Goal: Task Accomplishment & Management: Complete application form

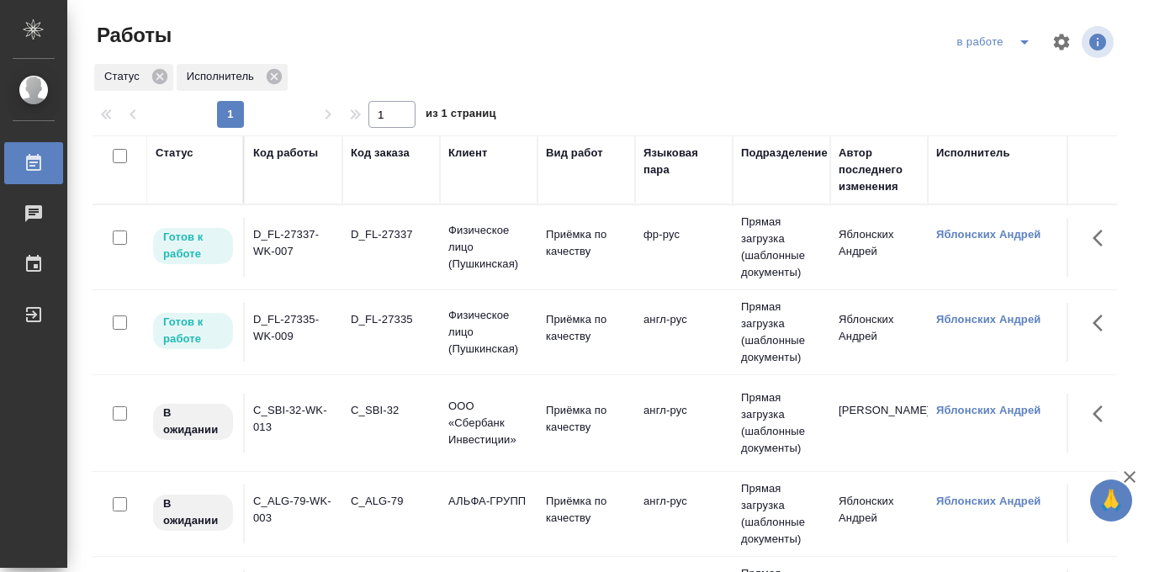
click at [1017, 32] on icon "split button" at bounding box center [1025, 42] width 20 height 20
click at [994, 73] on li "Стандартные настройки" at bounding box center [996, 75] width 162 height 27
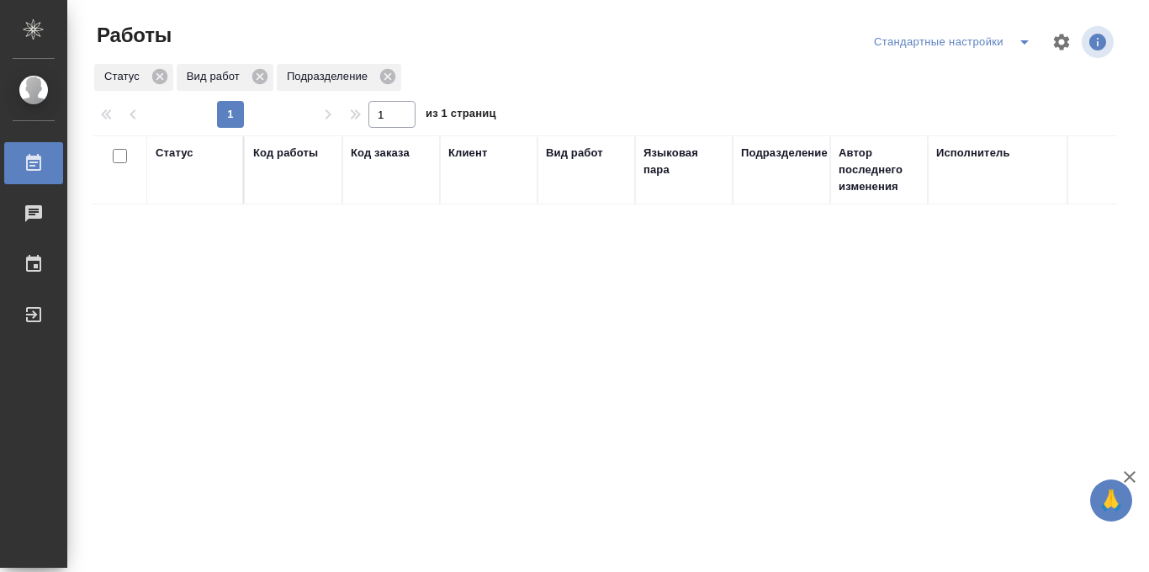
click at [989, 45] on div "Стандартные настройки" at bounding box center [956, 42] width 172 height 27
click at [1023, 40] on icon "split button" at bounding box center [1025, 42] width 20 height 20
click at [944, 79] on li "в работе" at bounding box center [953, 75] width 176 height 27
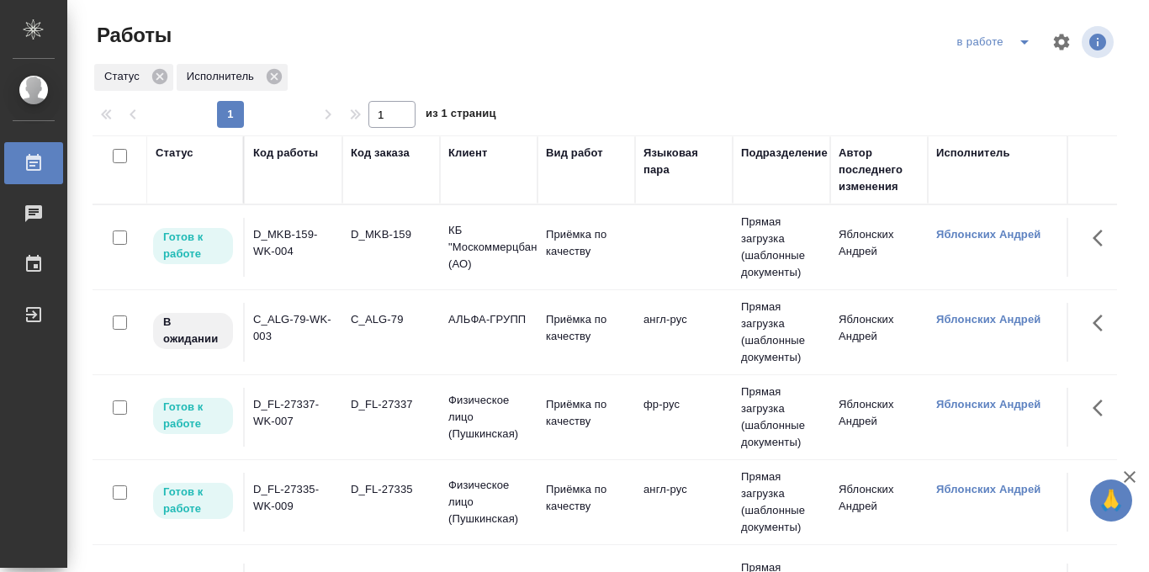
click at [998, 40] on div "в работе" at bounding box center [997, 42] width 88 height 27
click at [1015, 42] on icon "split button" at bounding box center [1025, 42] width 20 height 20
click at [989, 77] on li "Стандартные настройки" at bounding box center [996, 75] width 162 height 27
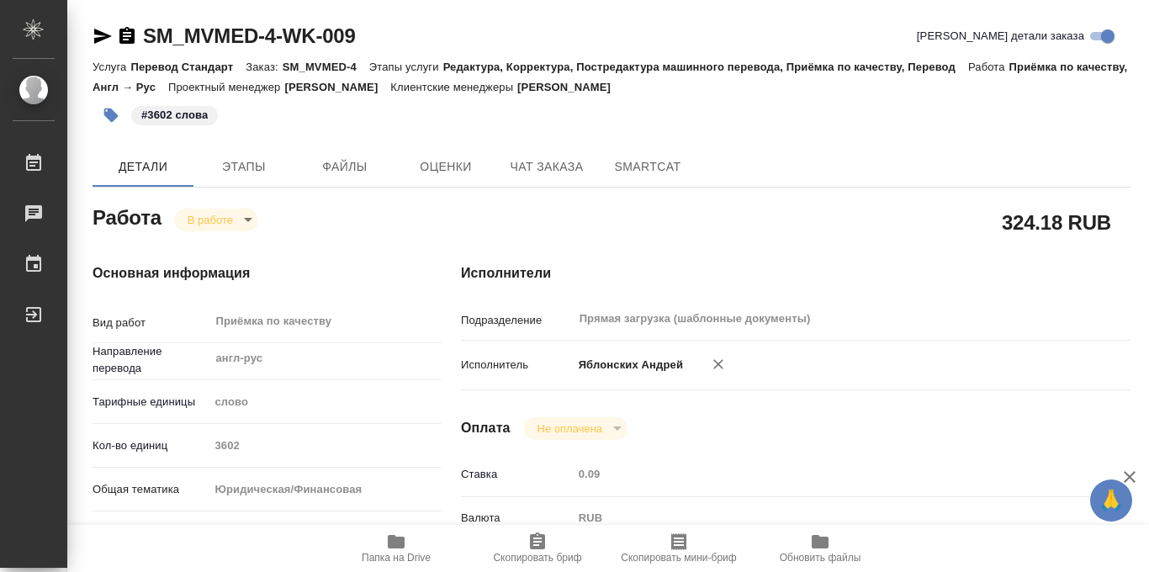
click at [117, 116] on icon "button" at bounding box center [111, 116] width 14 height 14
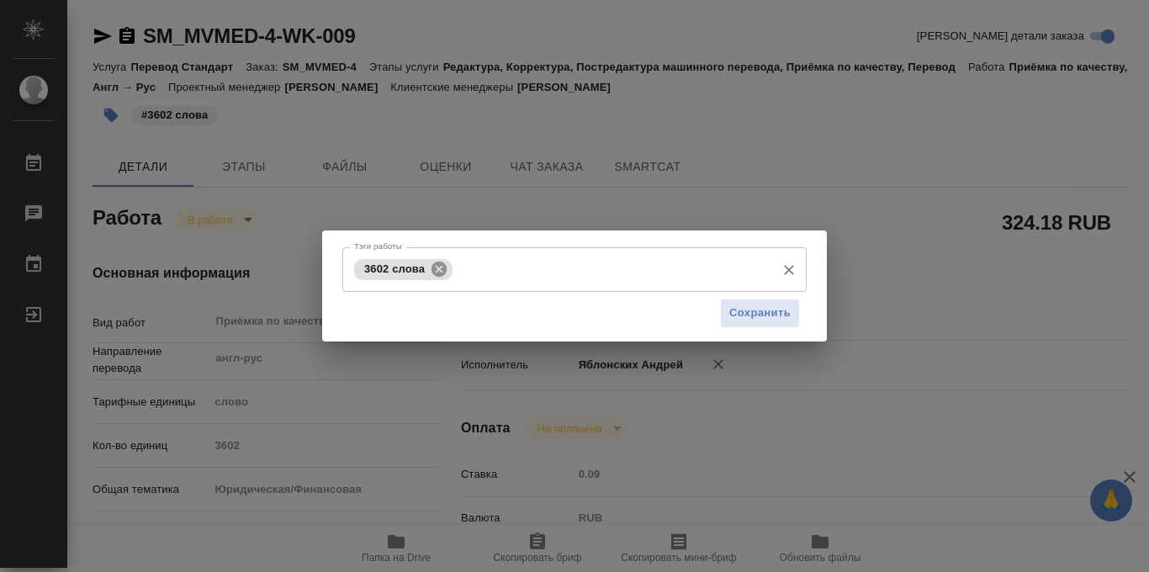
click at [444, 272] on icon at bounding box center [439, 268] width 15 height 15
click at [444, 272] on input "Тэги работы" at bounding box center [558, 269] width 417 height 29
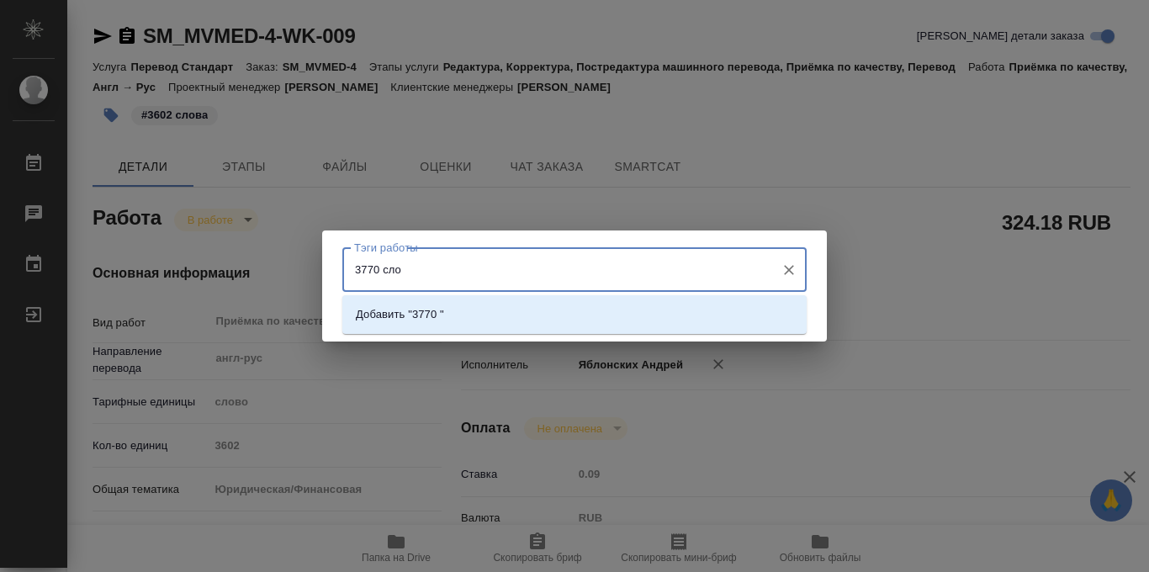
type input "3770 слов"
click at [639, 313] on li "Добавить "3770 слов"" at bounding box center [574, 314] width 464 height 30
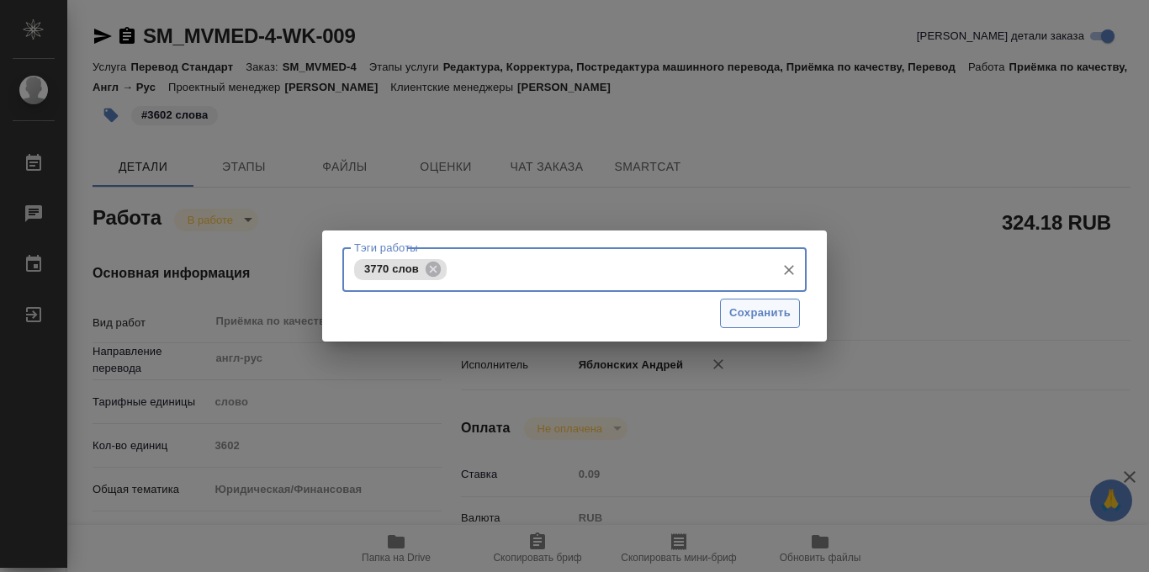
click at [776, 308] on span "Сохранить" at bounding box center [759, 313] width 61 height 19
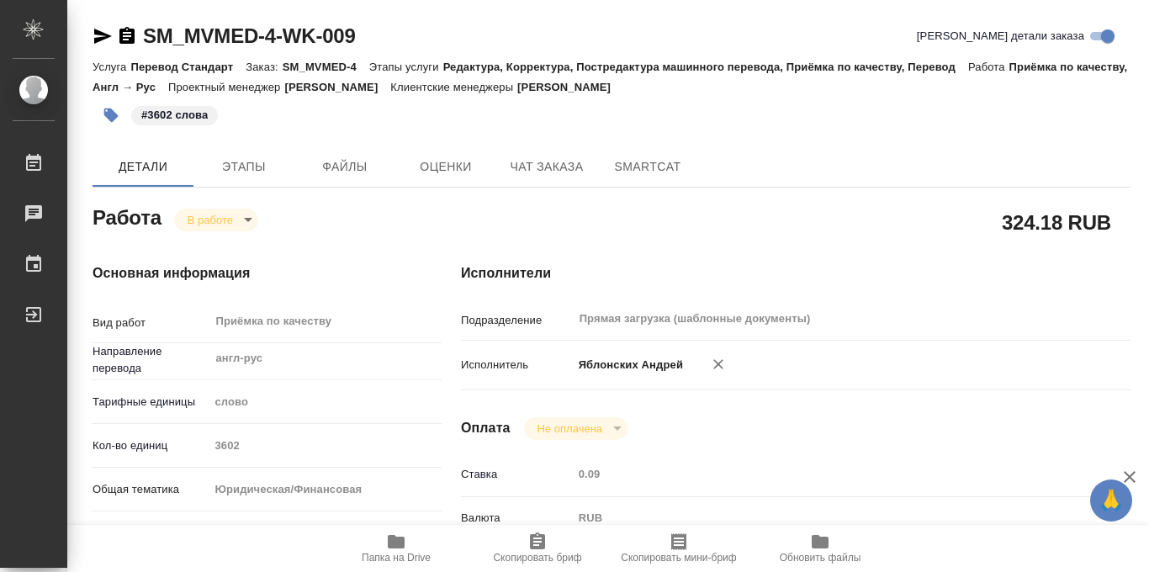
type input "inProgress"
type input "англ-рус"
type input "5a8b1489cc6b4906c91bfd90"
type input "3602"
type input "yr-fn"
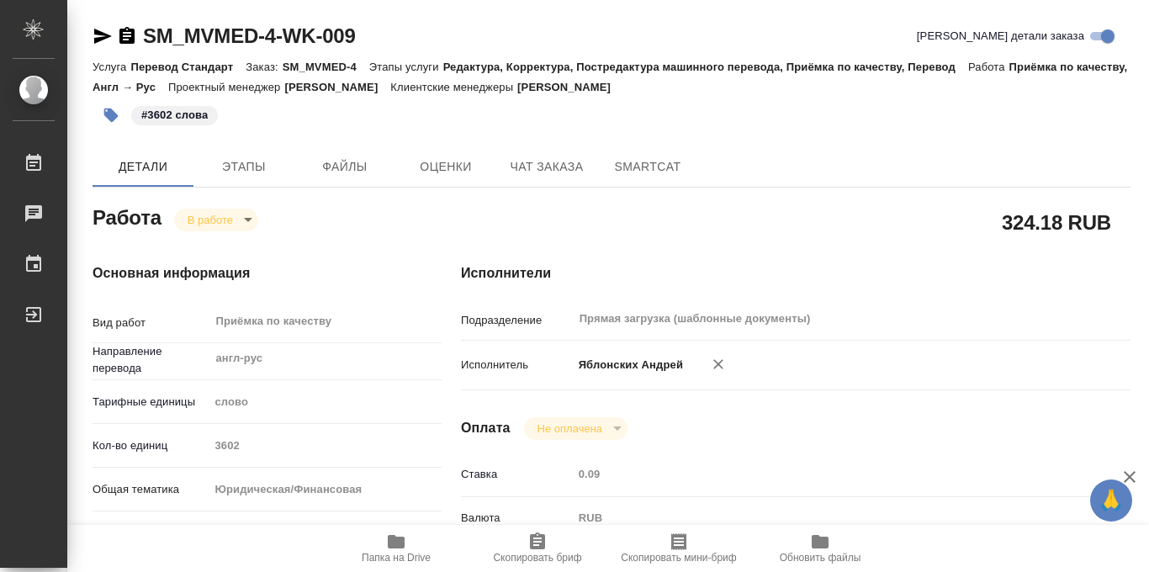
type input "5f647205b73bc97568ca66bf"
checkbox input "true"
type input "03.10.2025 11:02"
type input "09.10.2025 10:46"
type input "10.10.2025 13:00"
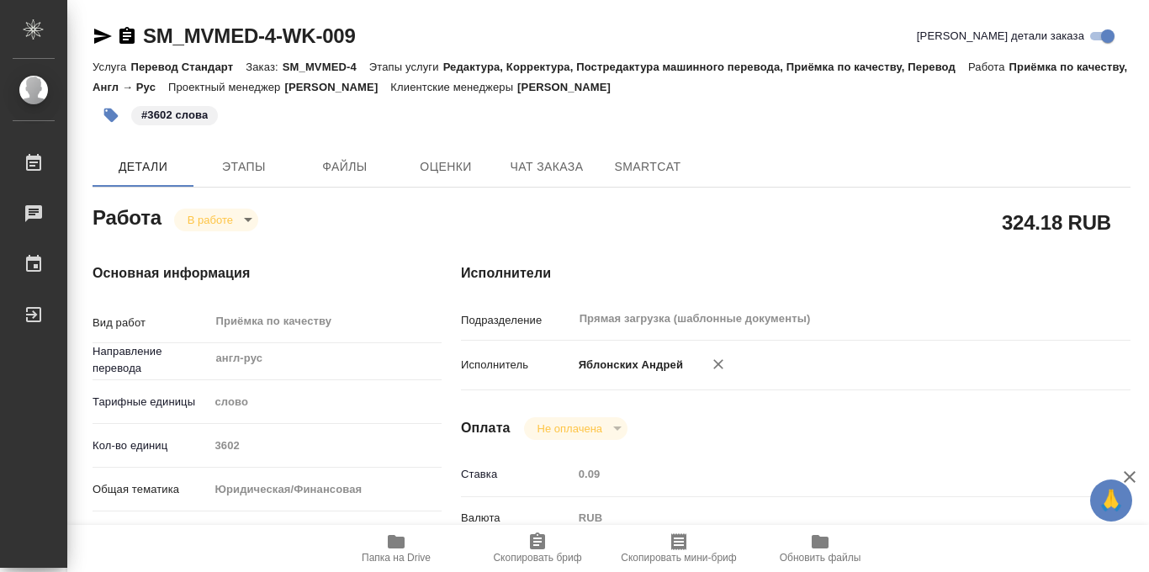
type input "09.10.2025 11:19"
type input "10.10.2025 13:00"
type input "Прямая загрузка (шаблонные документы)"
type input "notPayed"
type input "0.09"
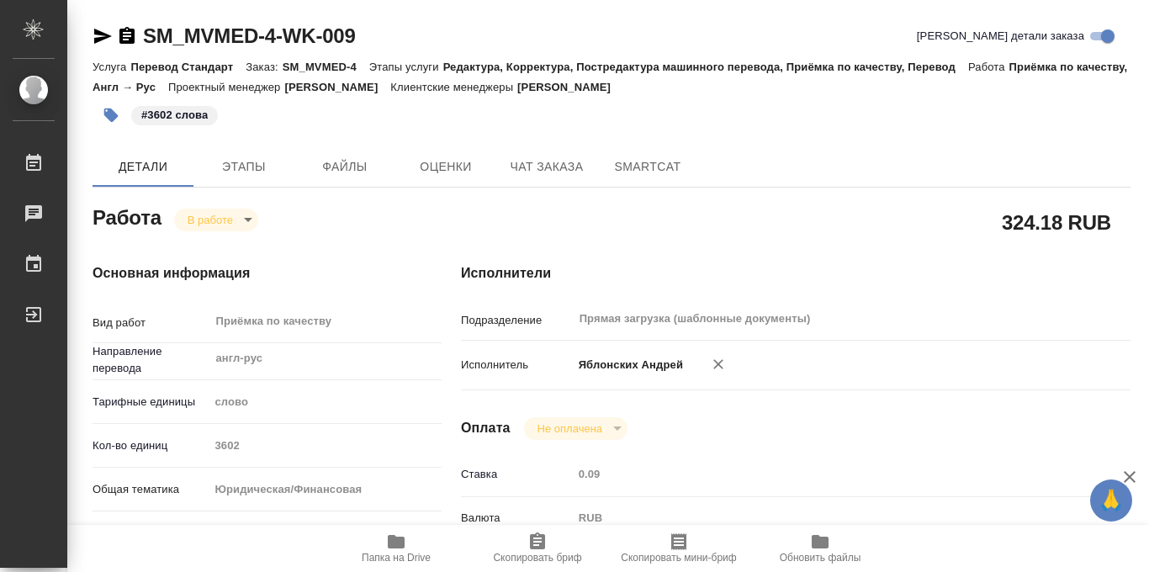
type input "RUB"
type input "[PERSON_NAME]"
type input "SM_MVMED-4"
type input "Перевод Стандарт"
type input "Редактура, Корректура, Постредактура машинного перевода, Приёмка по качеству, П…"
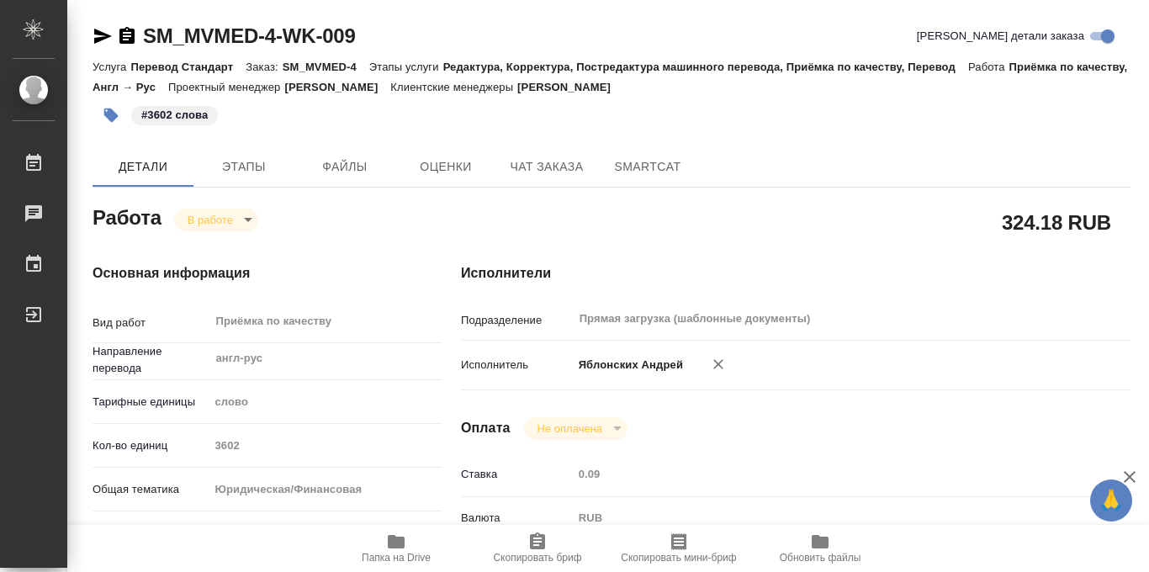
type input "[PERSON_NAME]"
type input "/Clients/ООО «МВМЕД»/Orders/SM_MVMED-4"
click at [241, 220] on body "🙏 .cls-1 fill:#fff; AWATERA Iablonskikh Andrei Работы 0 Чаты График Выйти SM_MV…" at bounding box center [574, 286] width 1149 height 572
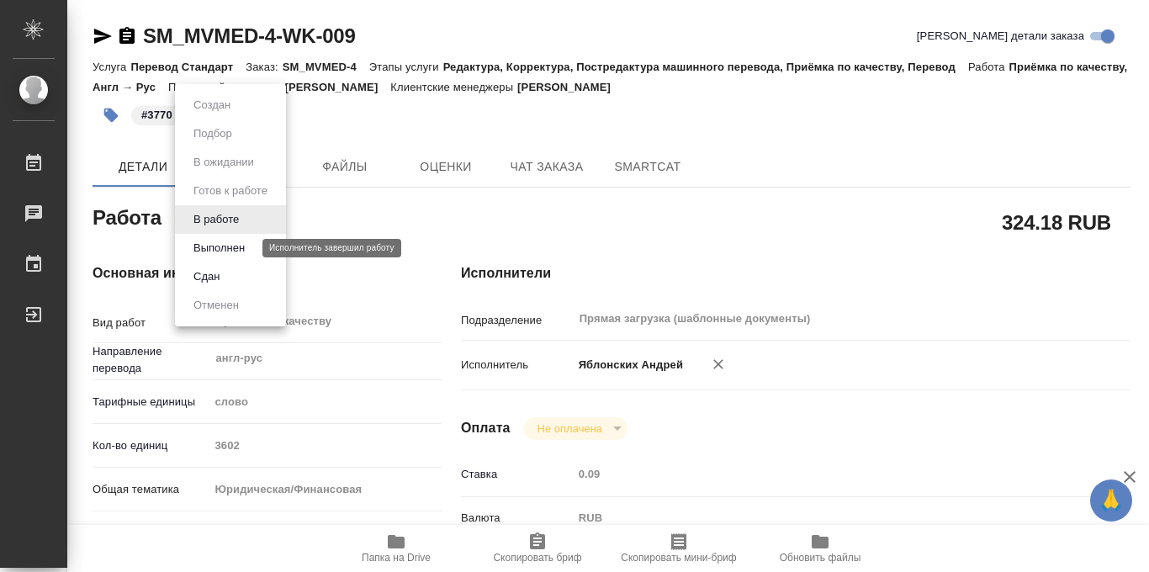
click at [228, 252] on button "Выполнен" at bounding box center [218, 248] width 61 height 19
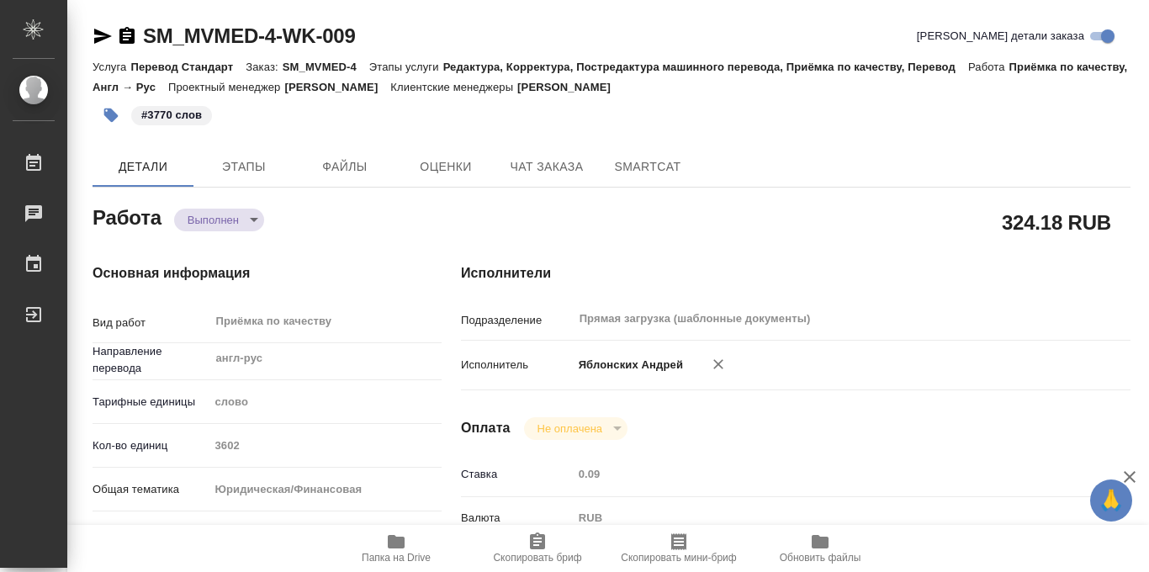
type textarea "x"
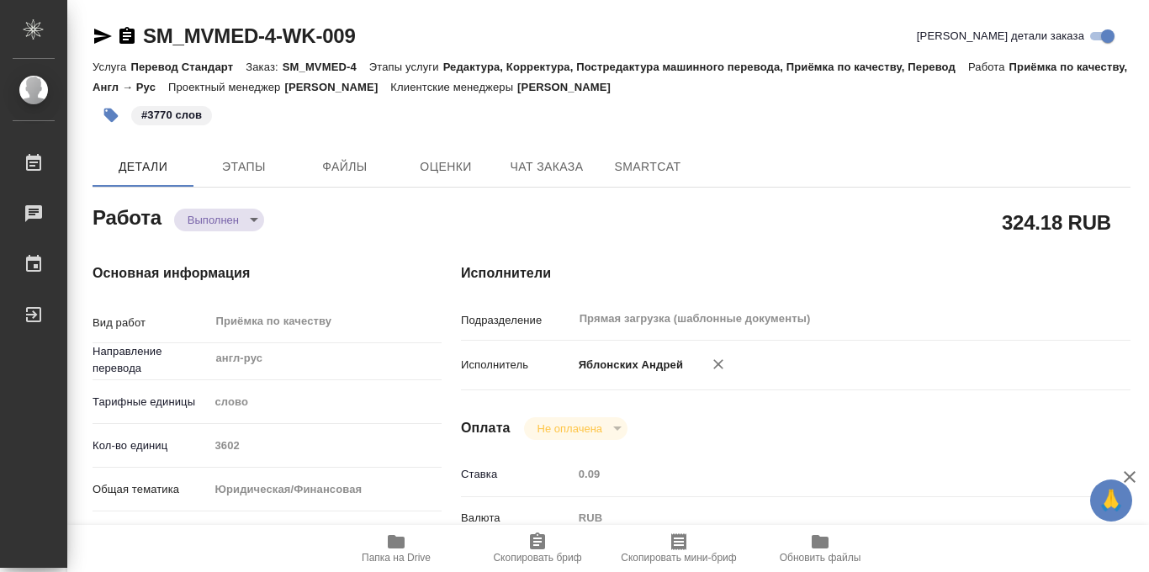
type textarea "x"
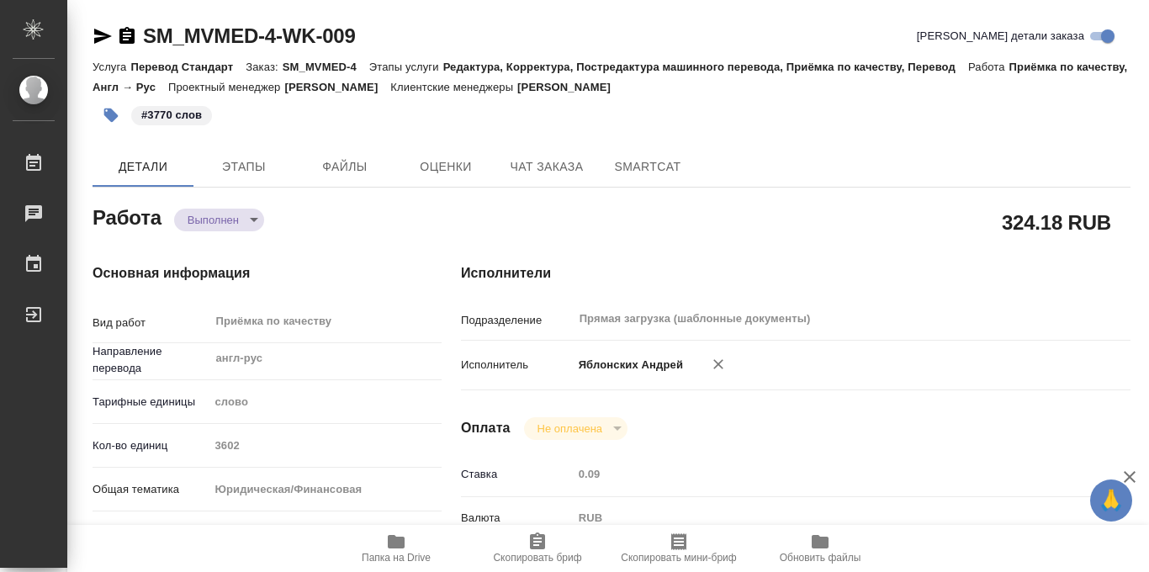
type textarea "x"
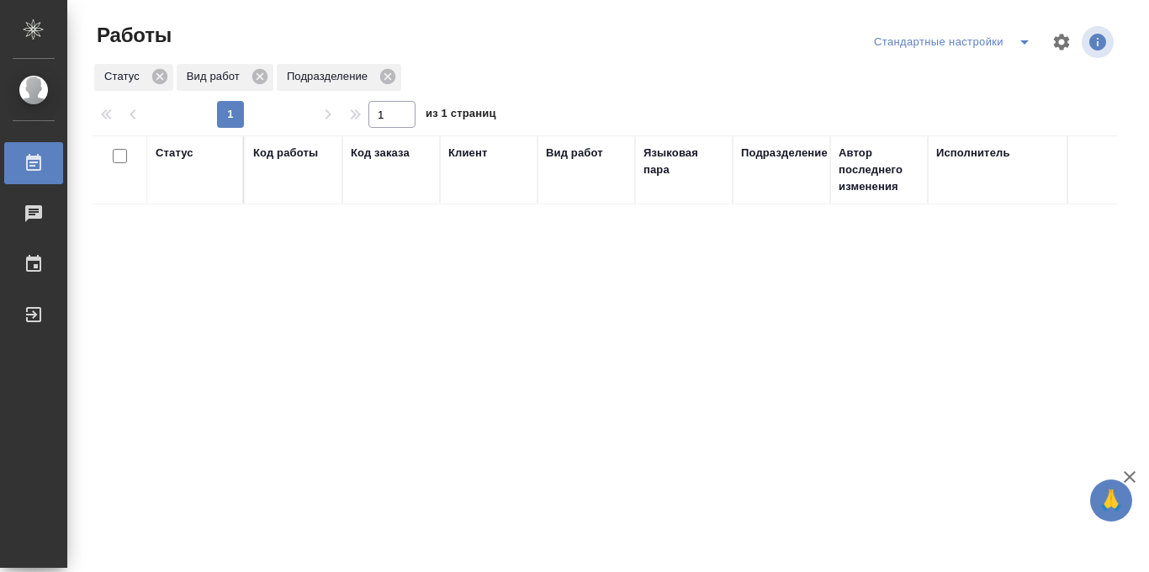
click at [1015, 40] on icon "split button" at bounding box center [1025, 42] width 20 height 20
click at [946, 71] on li "в работе" at bounding box center [953, 75] width 176 height 27
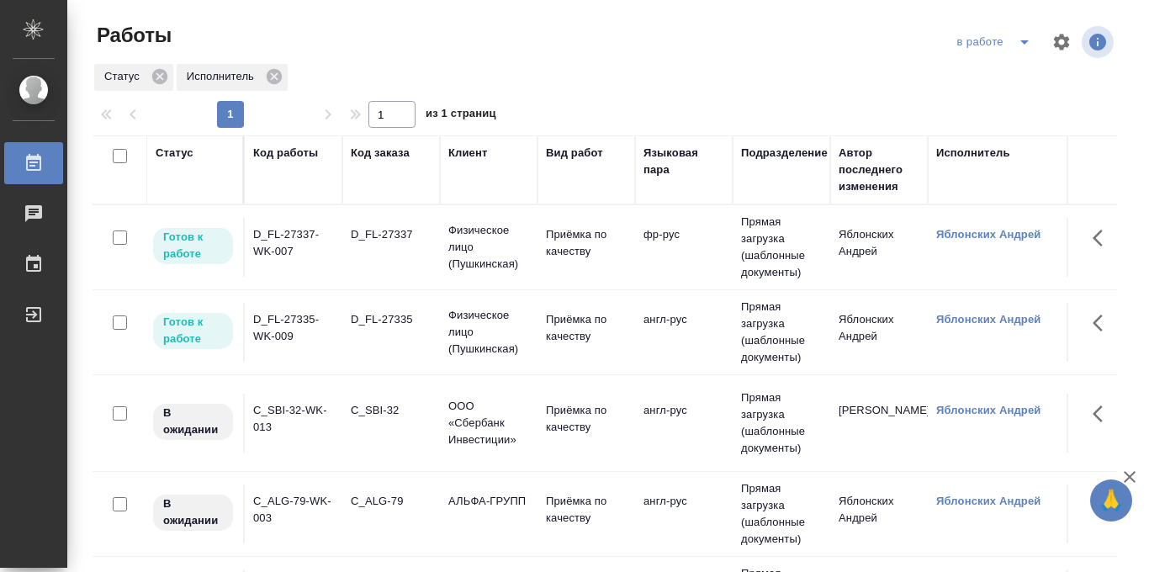
scroll to position [0, 257]
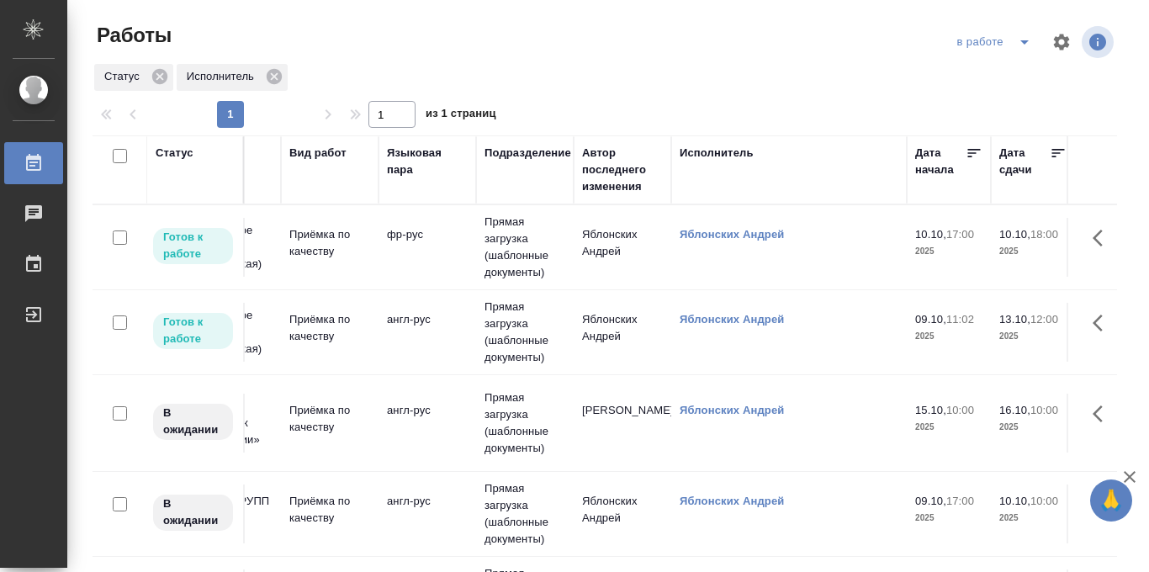
click at [1058, 149] on icon at bounding box center [1058, 153] width 13 height 8
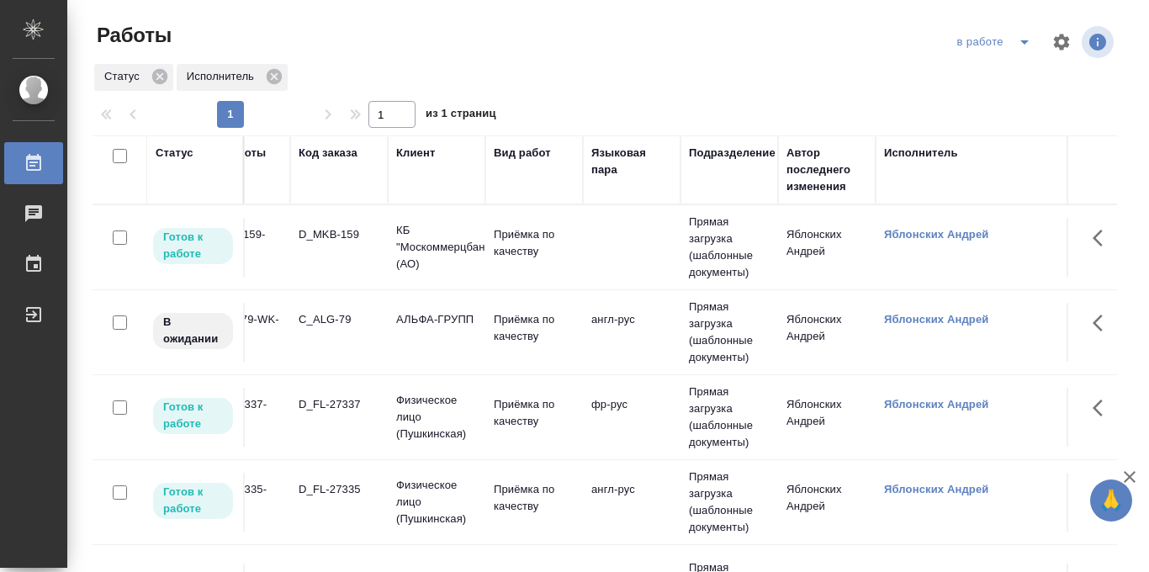
scroll to position [0, 0]
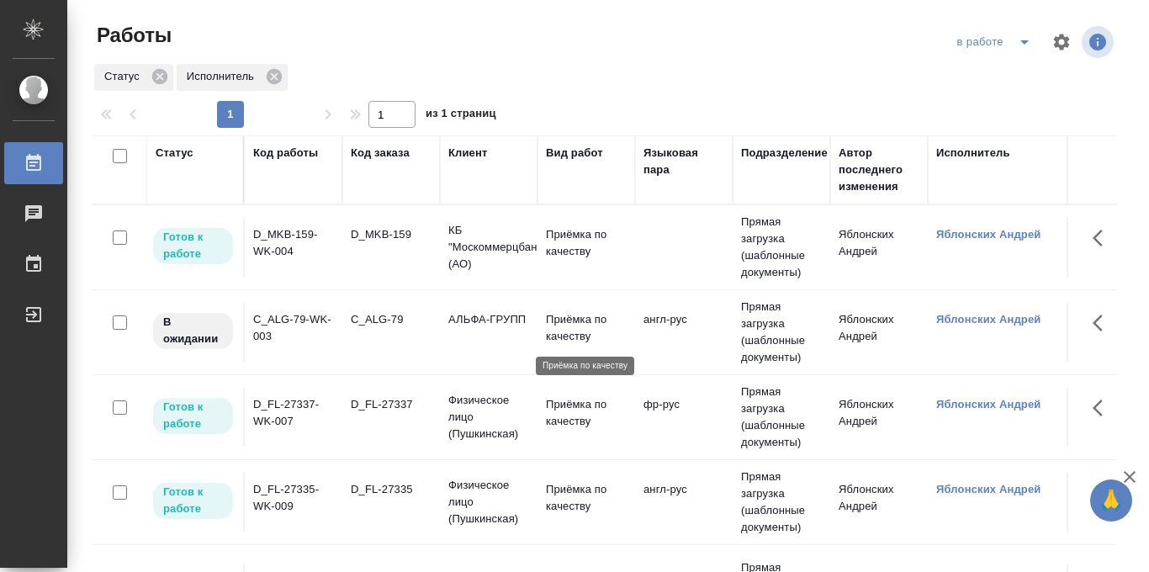
click at [565, 330] on p "Приёмка по качеству" at bounding box center [586, 328] width 81 height 34
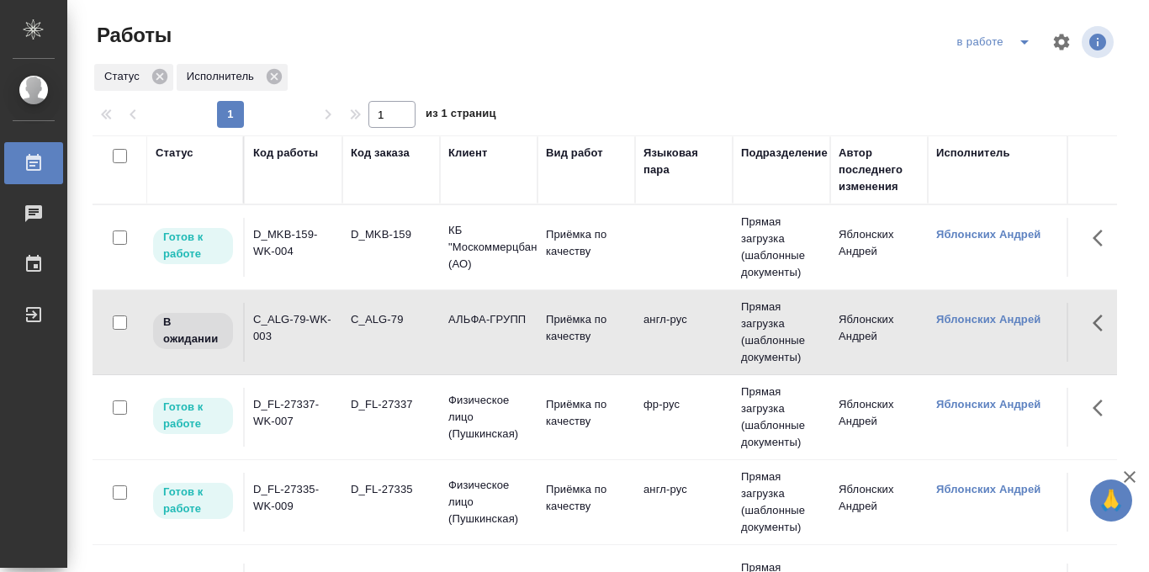
click at [1023, 43] on icon "split button" at bounding box center [1024, 42] width 8 height 4
click at [979, 72] on li "Стандартные настройки" at bounding box center [996, 75] width 162 height 27
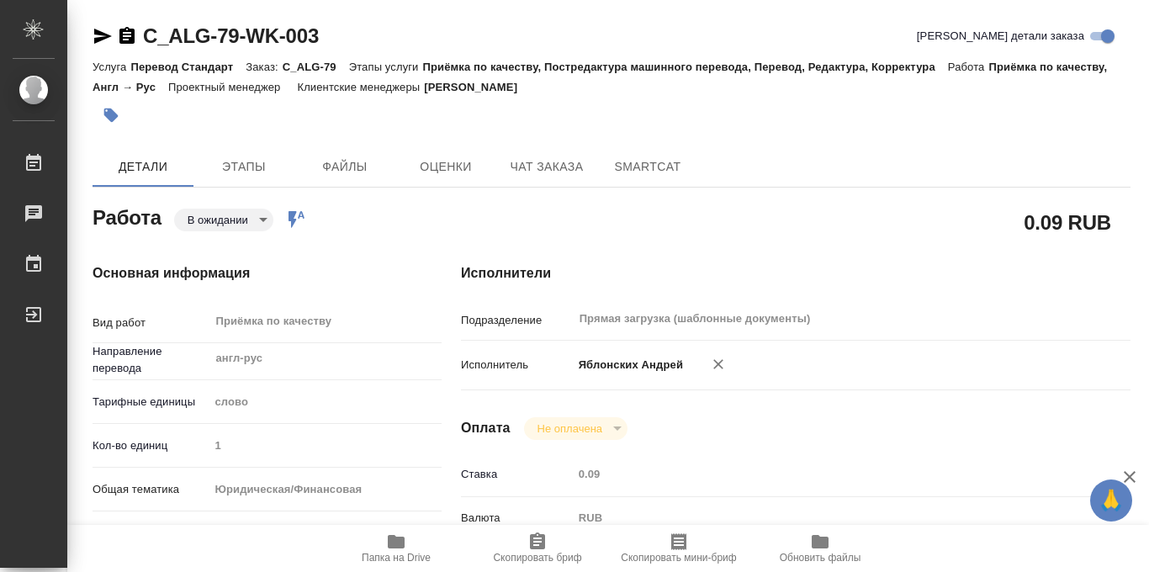
type textarea "x"
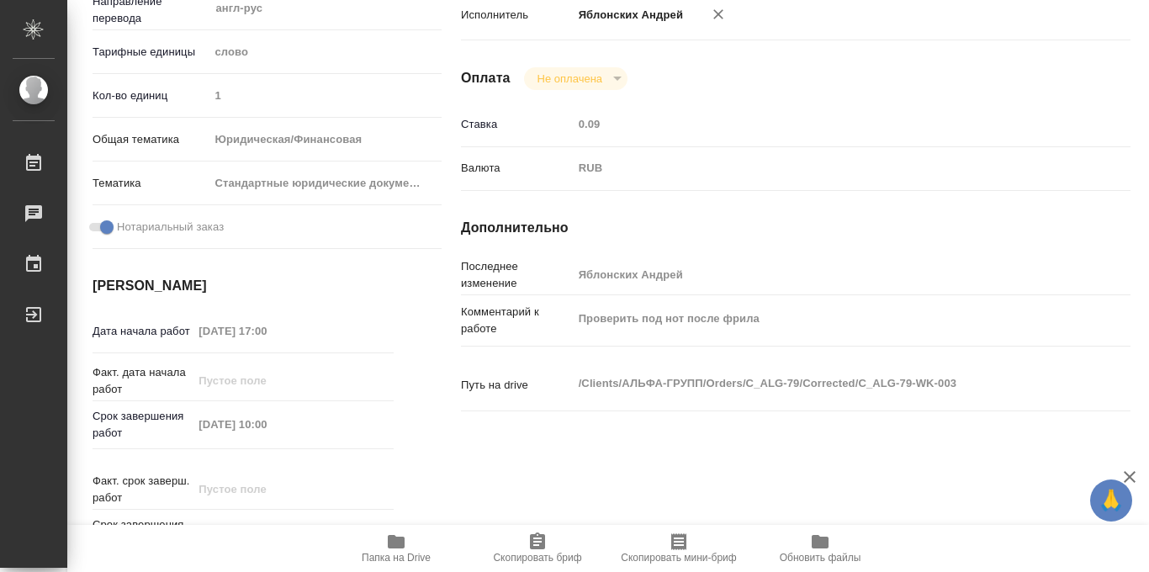
type textarea "x"
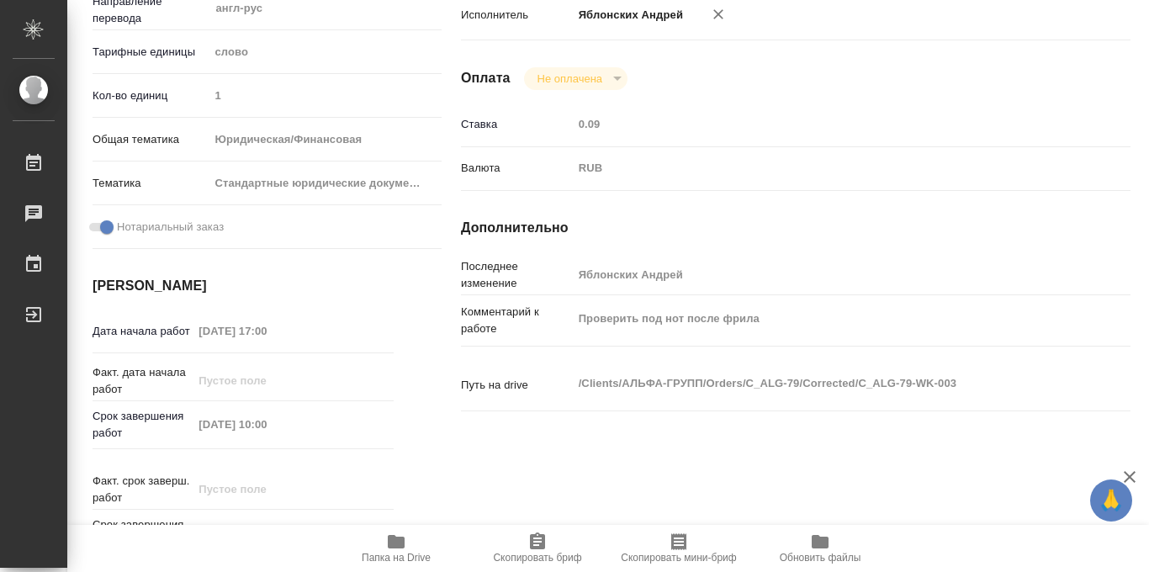
scroll to position [897, 0]
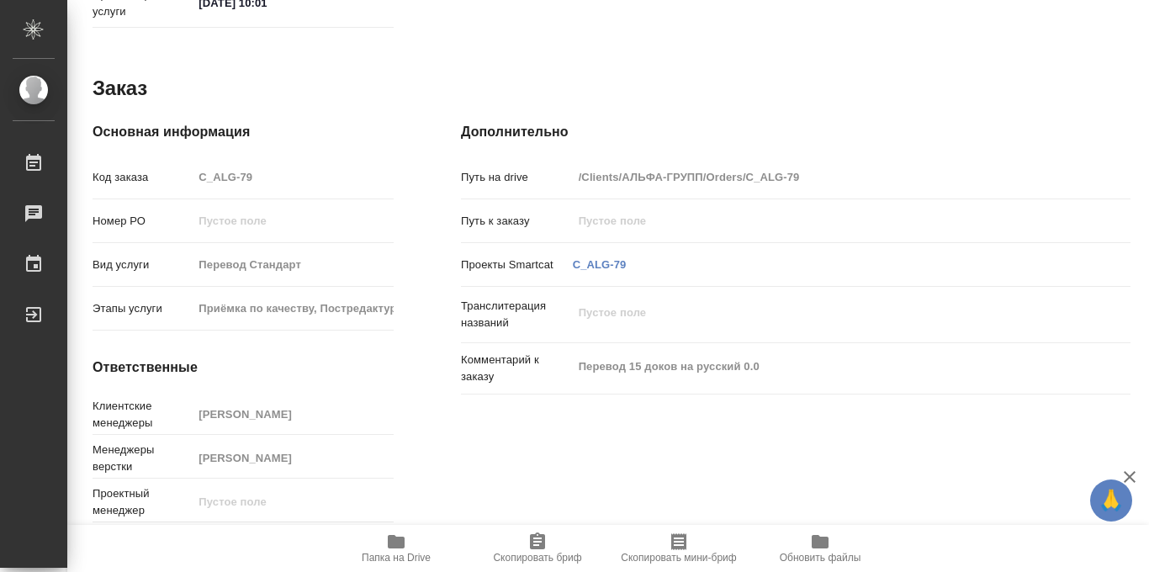
click at [389, 548] on icon "button" at bounding box center [396, 541] width 17 height 13
type textarea "x"
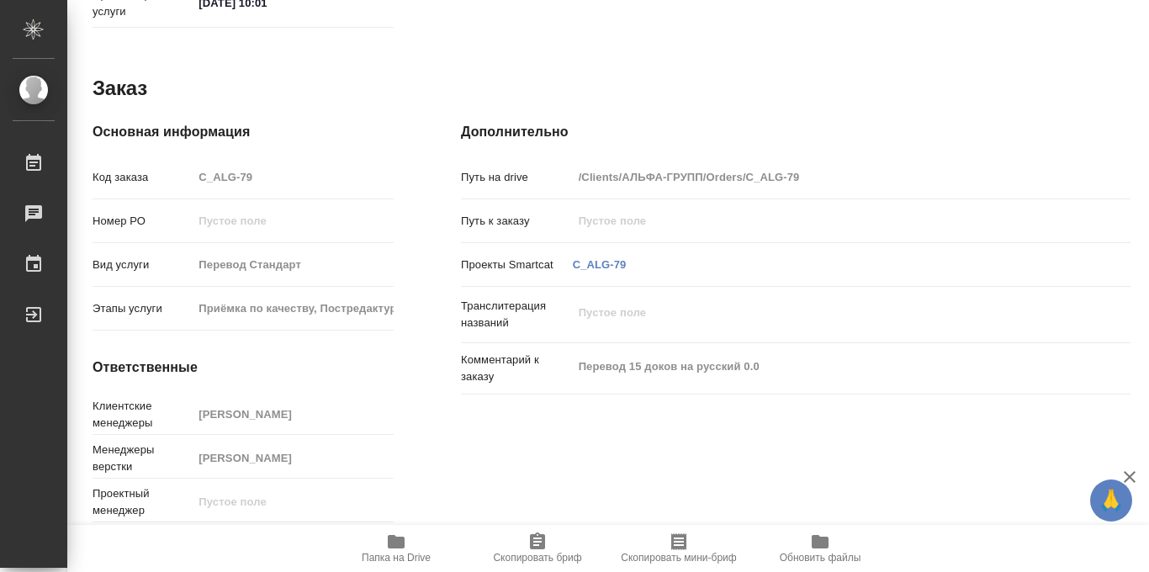
type textarea "x"
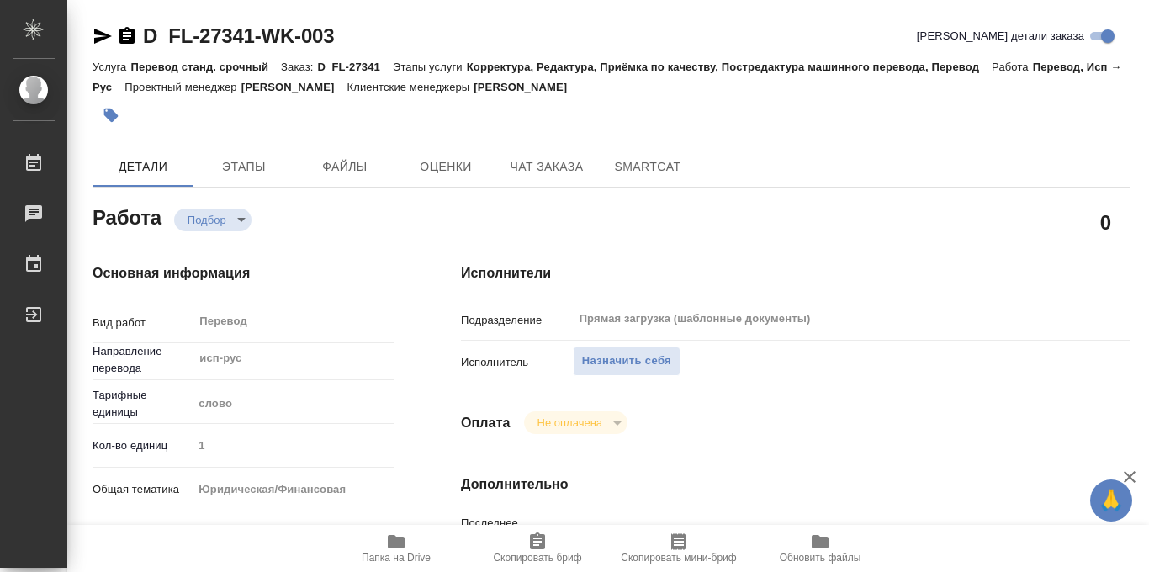
type textarea "x"
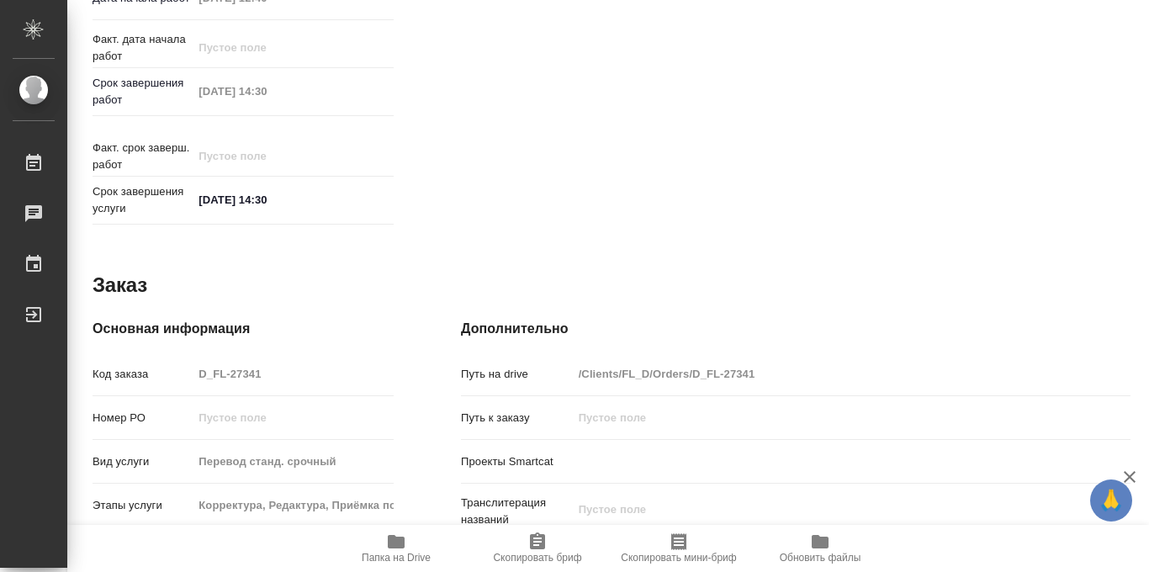
scroll to position [897, 0]
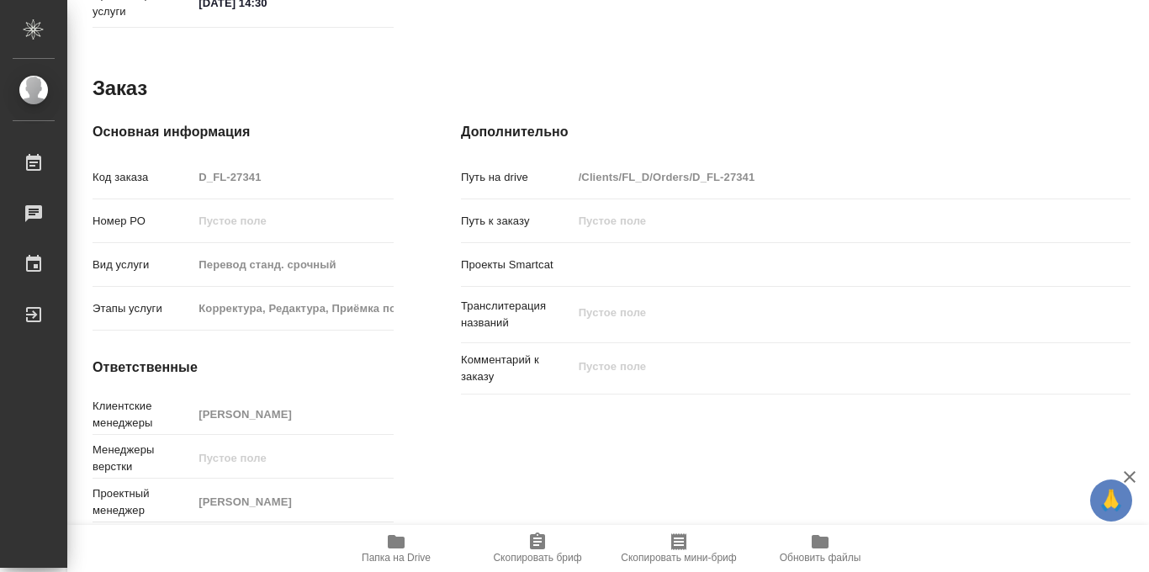
click at [394, 549] on icon "button" at bounding box center [396, 542] width 20 height 20
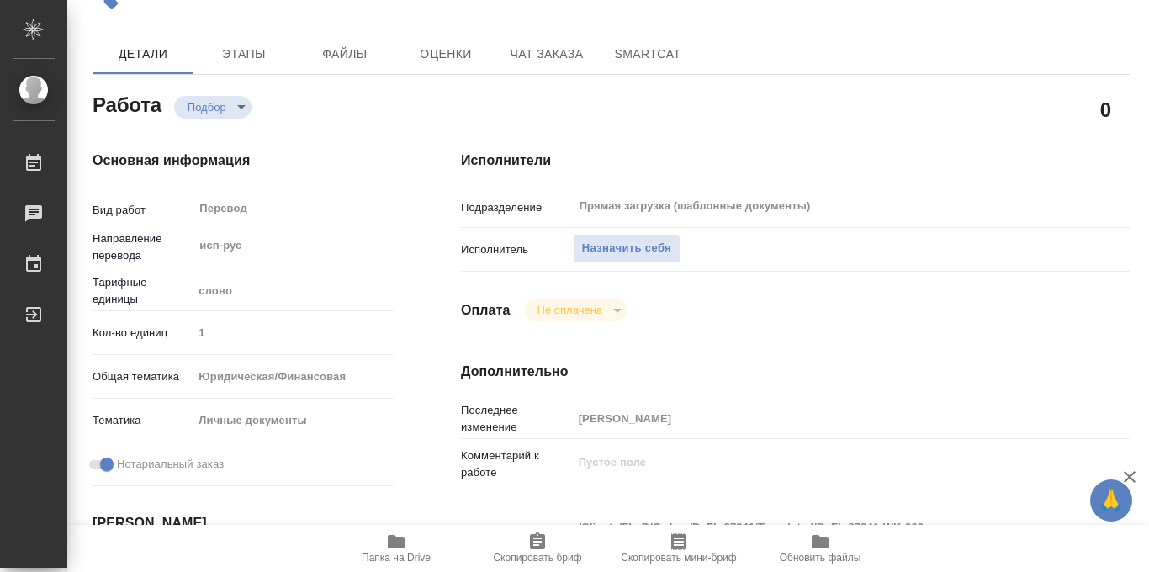
scroll to position [135, 0]
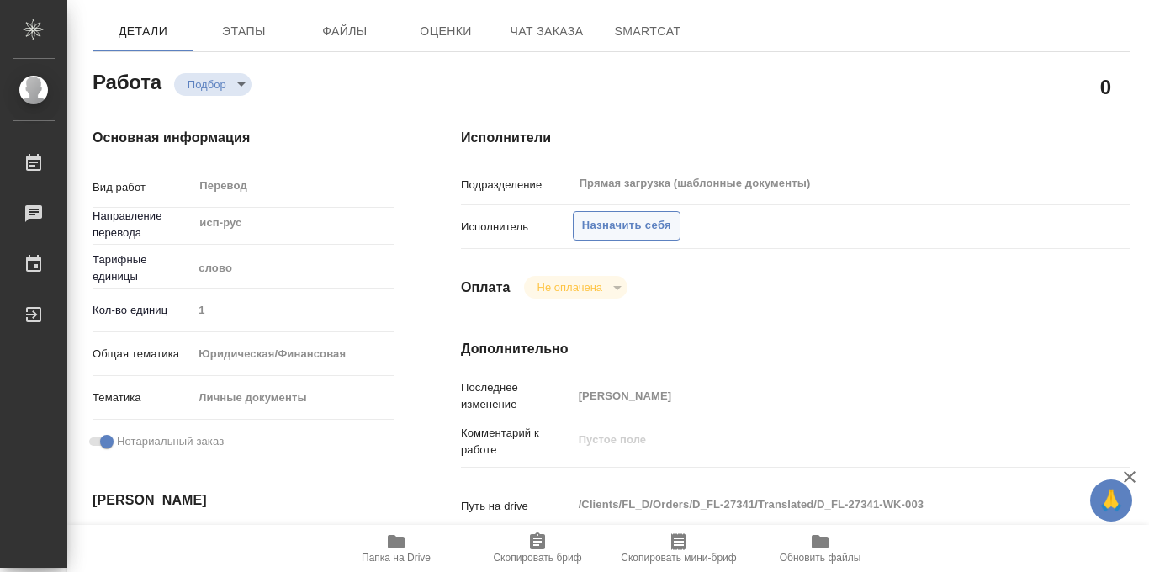
click at [613, 225] on span "Назначить себя" at bounding box center [626, 225] width 89 height 19
type textarea "x"
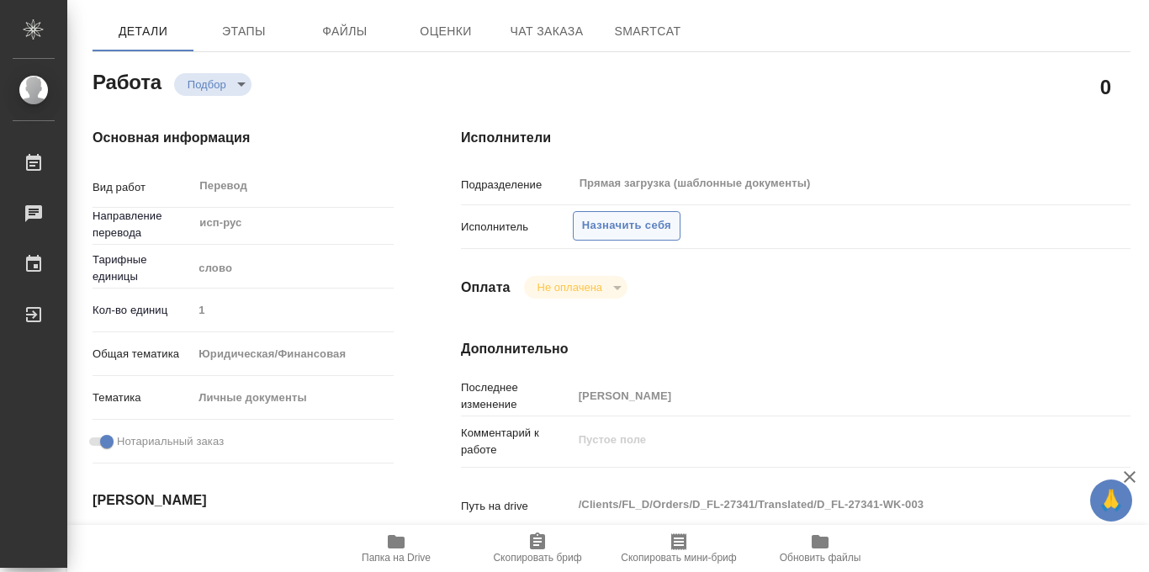
type textarea "x"
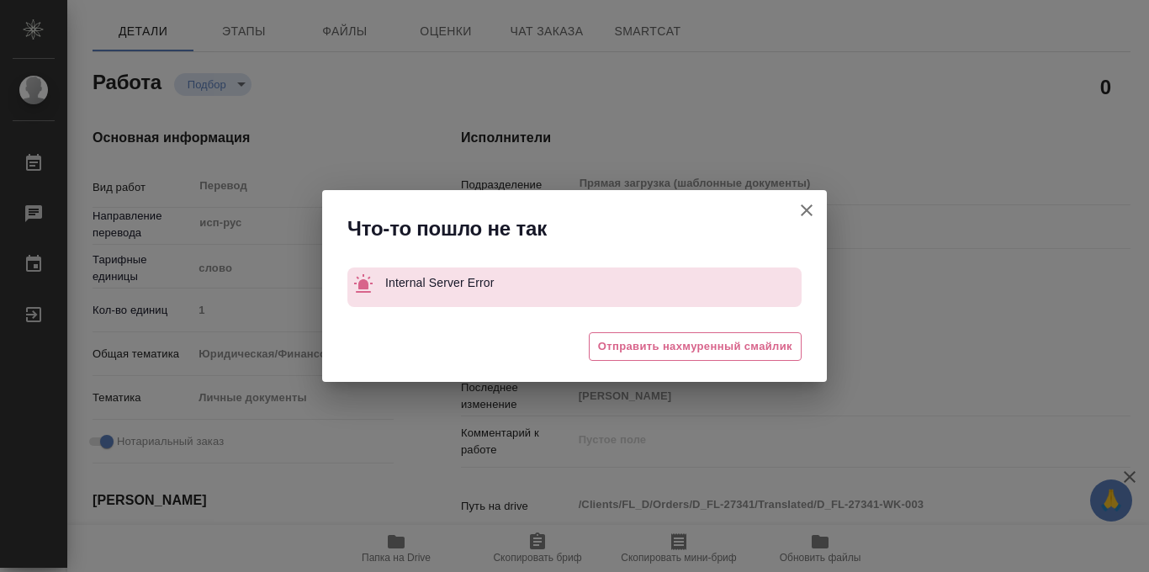
click at [808, 209] on icon "button" at bounding box center [807, 210] width 12 height 12
type textarea "x"
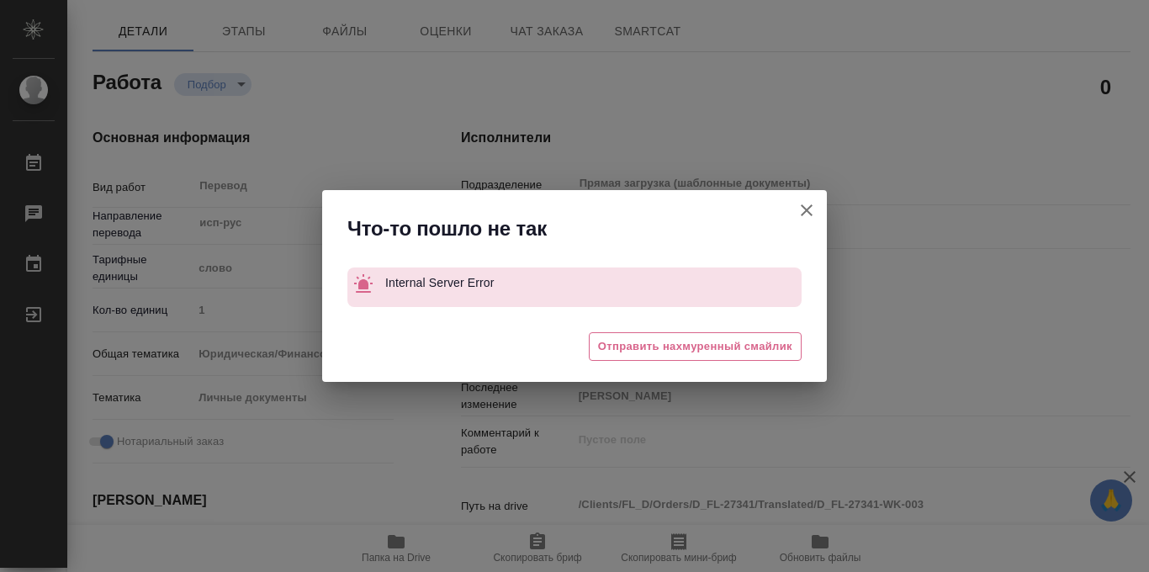
type textarea "x"
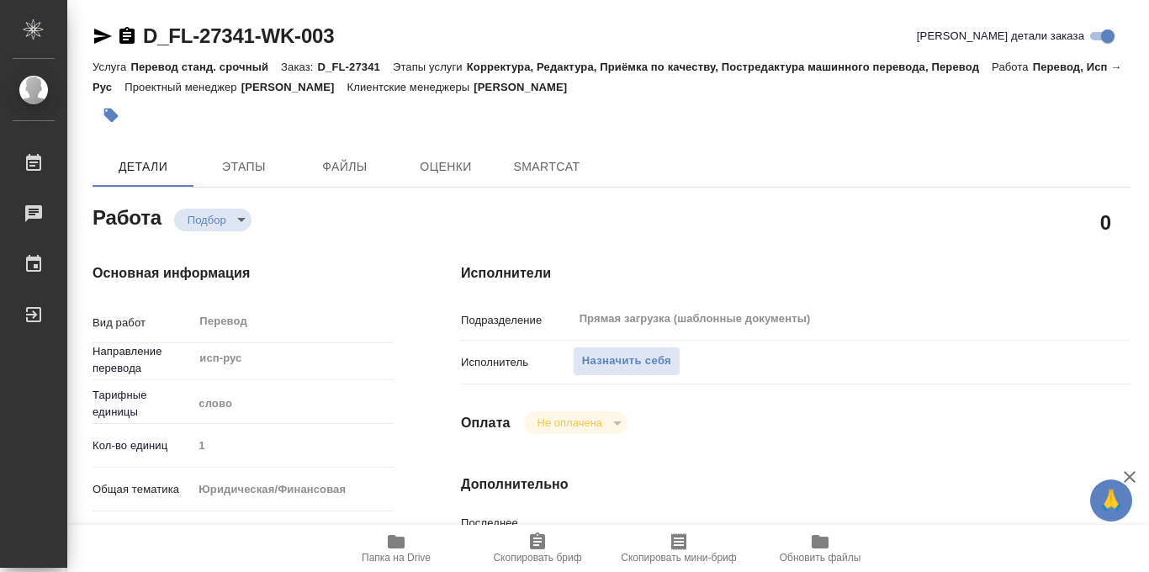
type textarea "x"
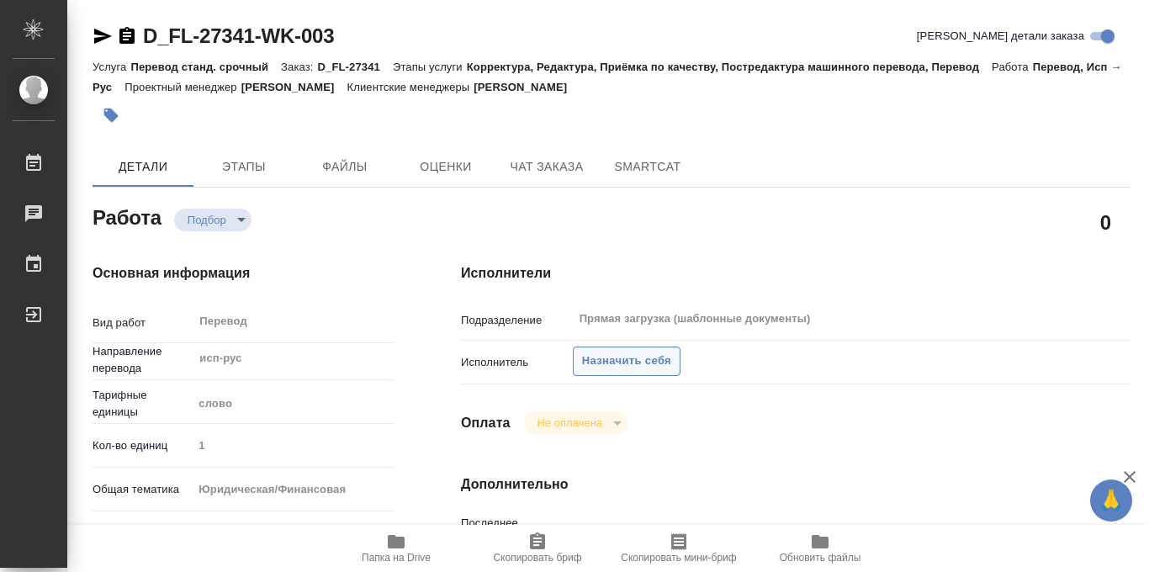
type textarea "x"
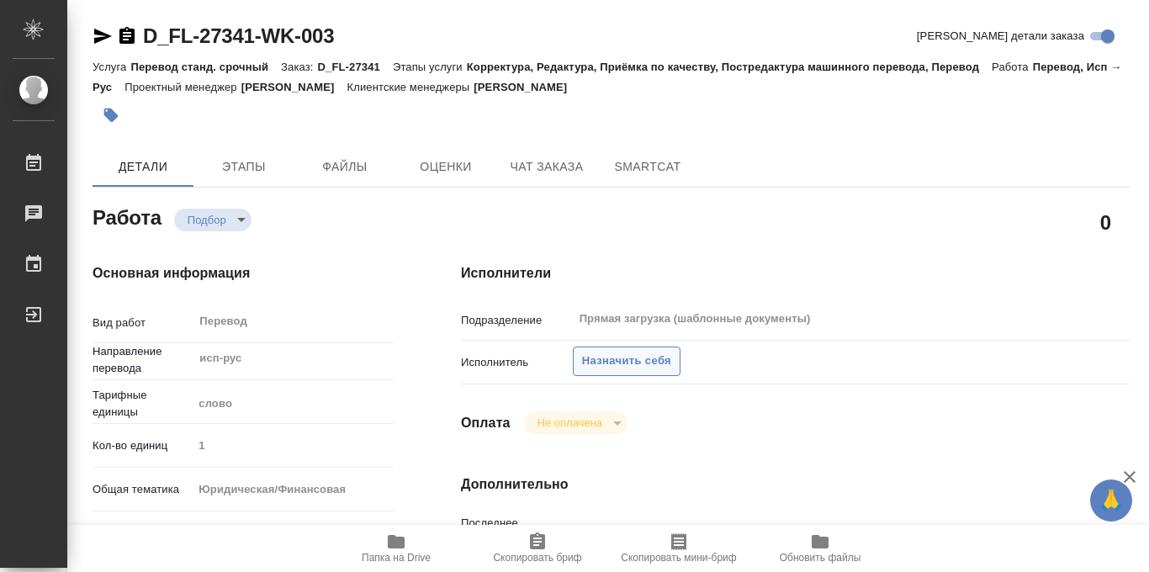
click at [614, 358] on span "Назначить себя" at bounding box center [626, 361] width 89 height 19
type textarea "x"
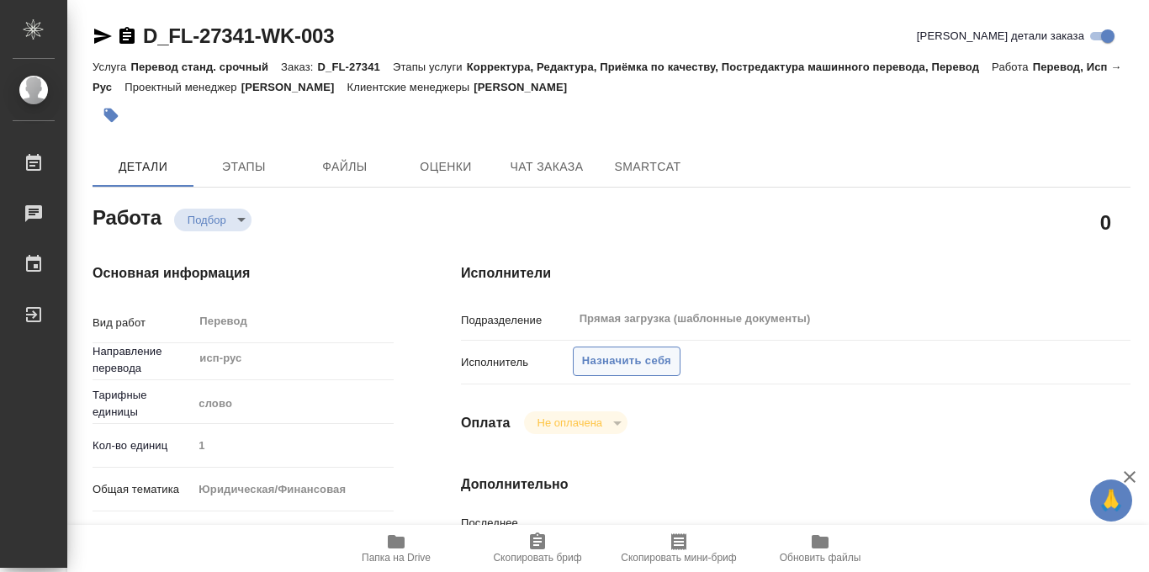
type textarea "x"
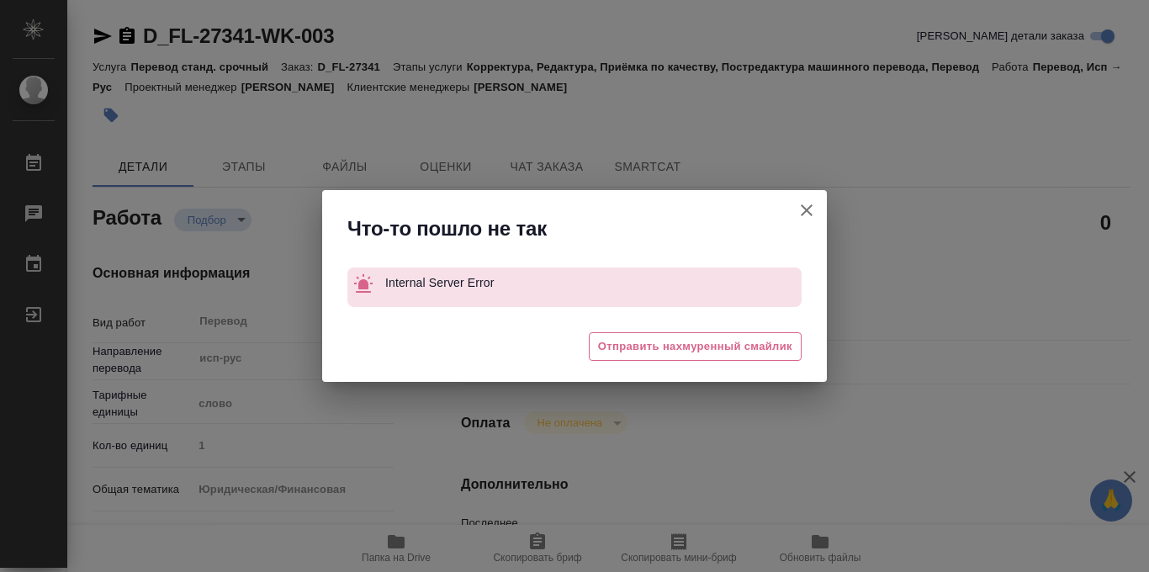
type textarea "x"
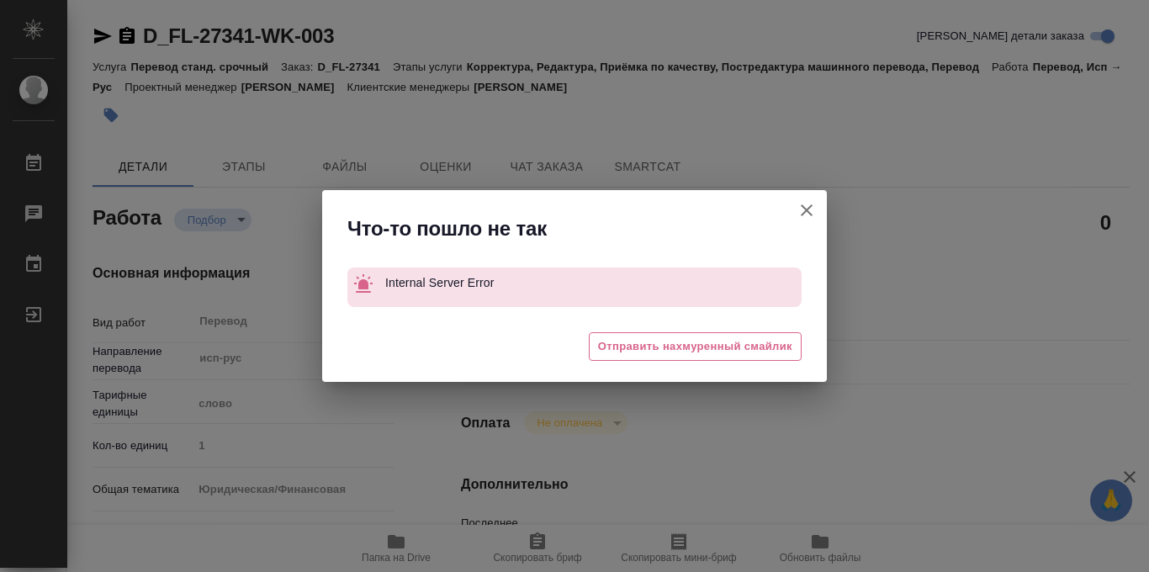
click at [809, 219] on icon "button" at bounding box center [807, 210] width 20 height 20
type textarea "x"
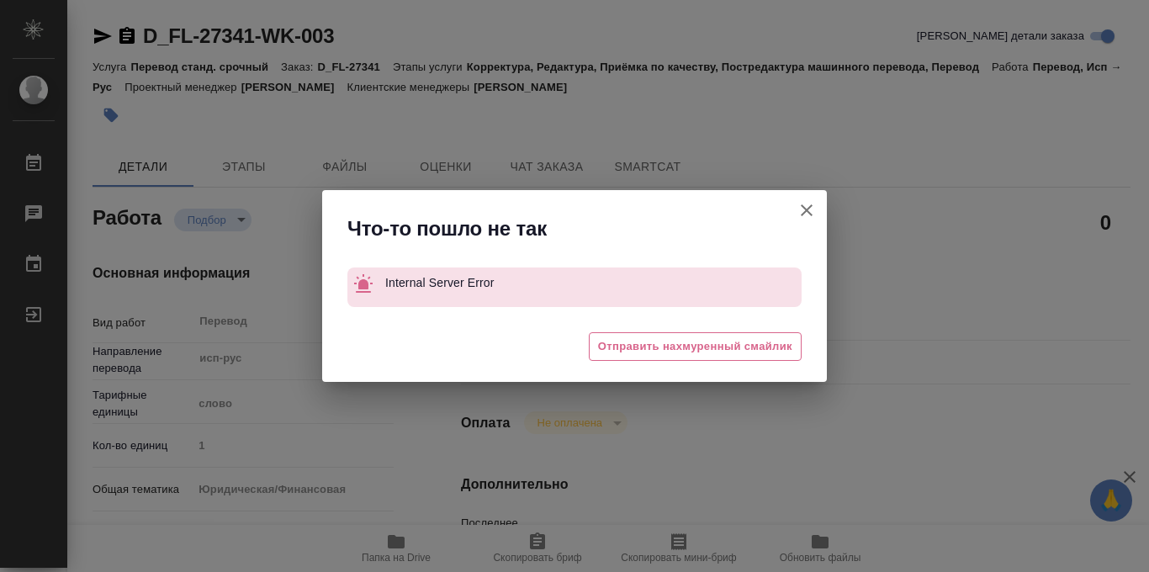
type textarea "x"
